Goal: Information Seeking & Learning: Learn about a topic

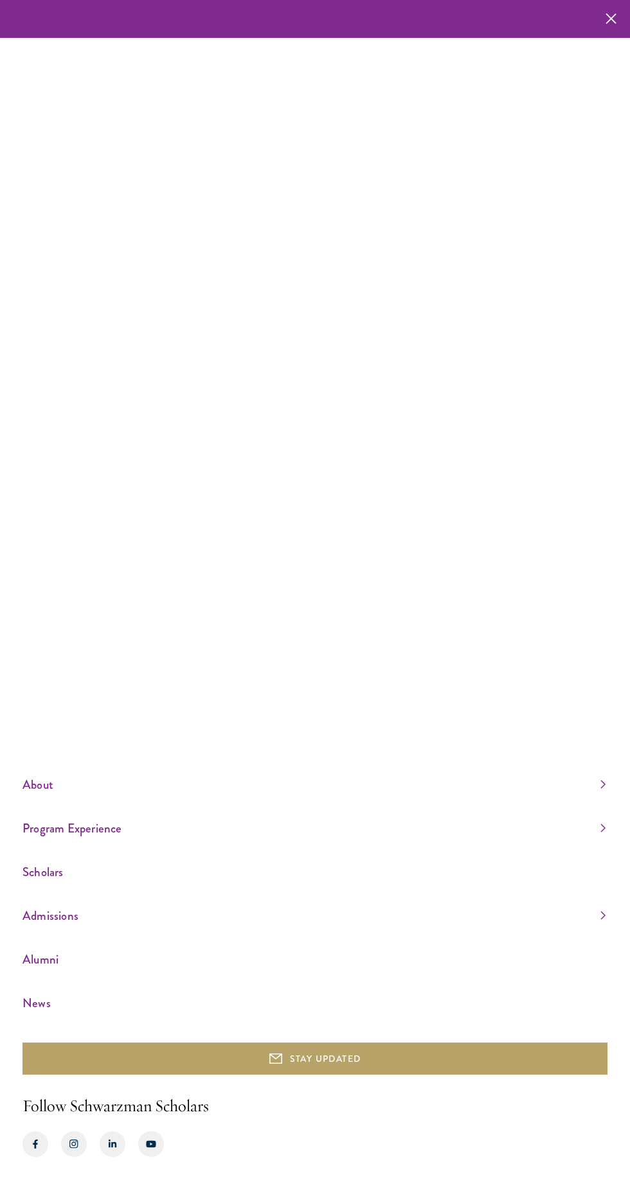
scroll to position [98, 0]
click at [52, 872] on link "Scholars" at bounding box center [313, 872] width 583 height 21
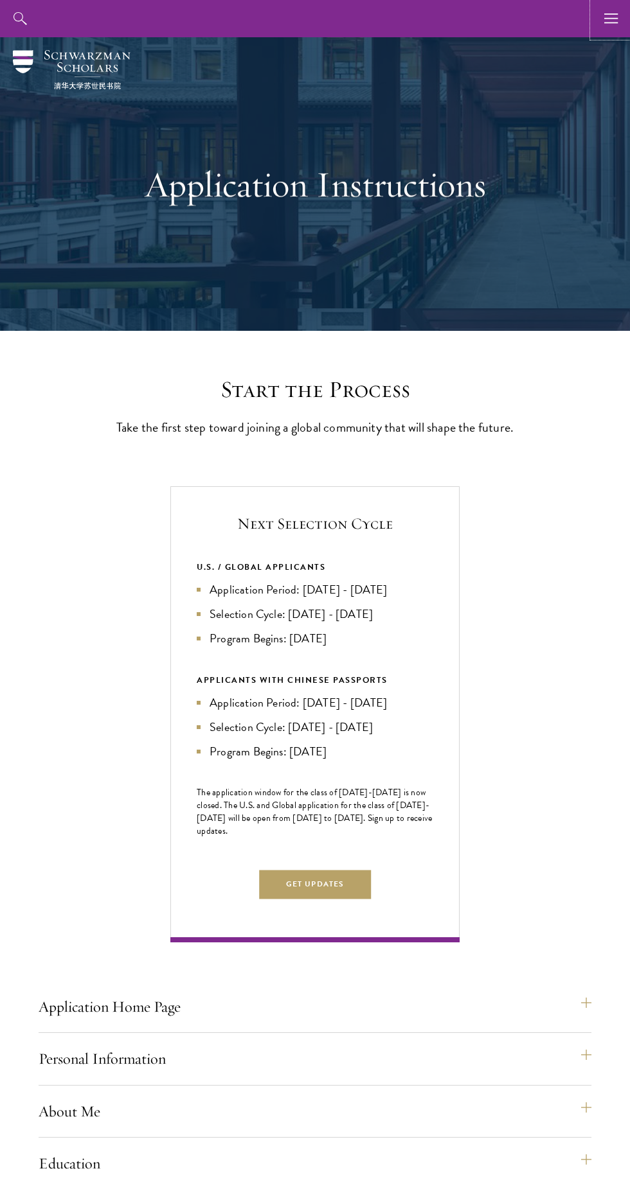
click at [610, 22] on use "button" at bounding box center [610, 18] width 13 height 10
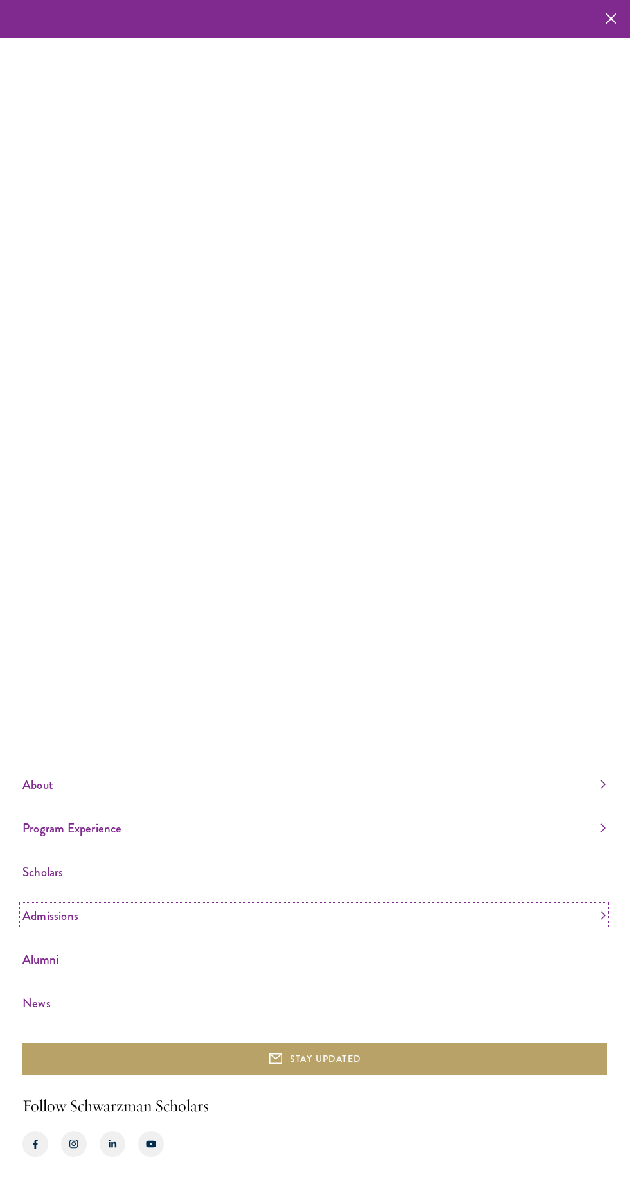
click at [28, 927] on link "Admissions" at bounding box center [313, 915] width 583 height 21
click at [55, 925] on link "Information Sessions" at bounding box center [60, 918] width 76 height 13
